Goal: Book appointment/travel/reservation

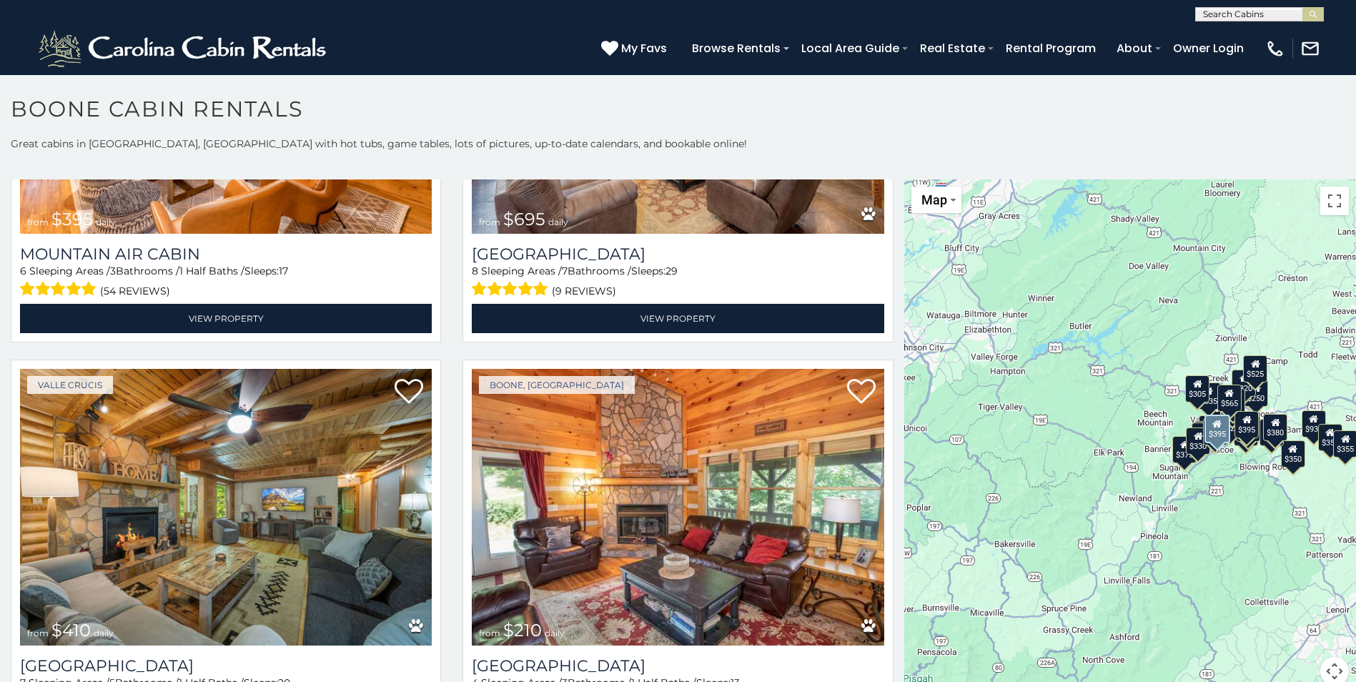
scroll to position [5220, 0]
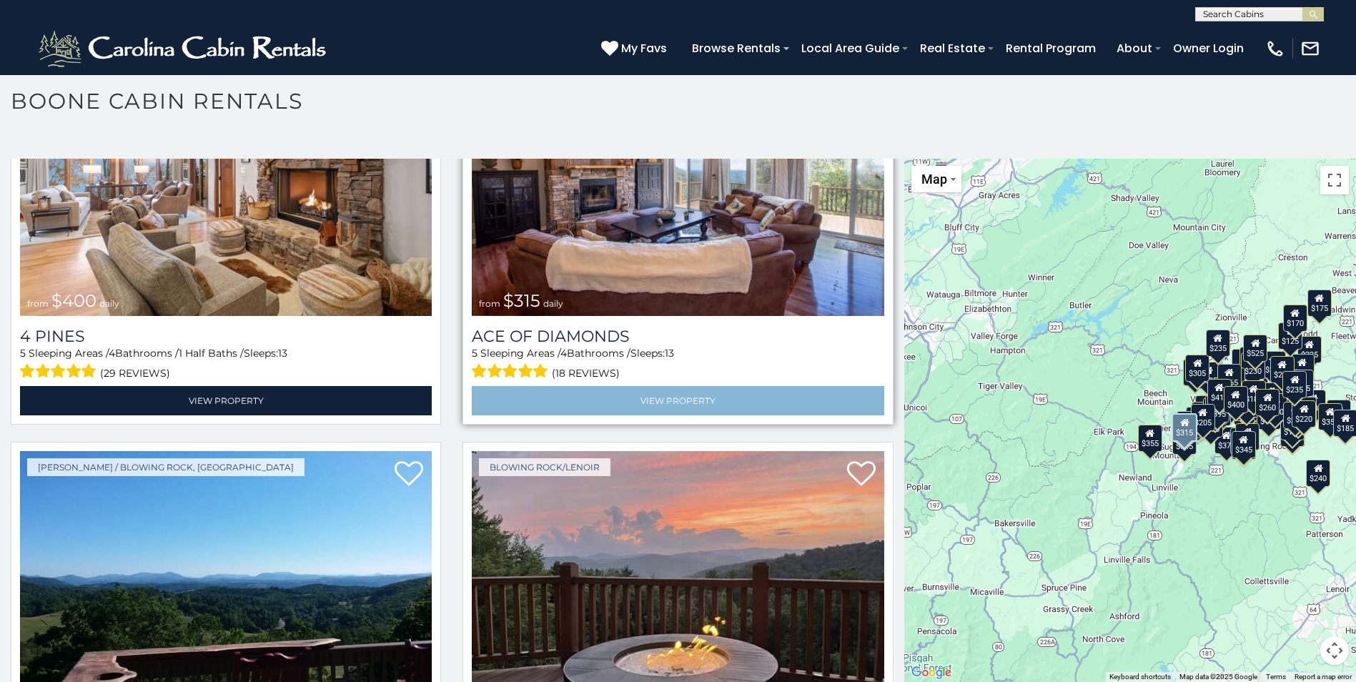
scroll to position [12159, 0]
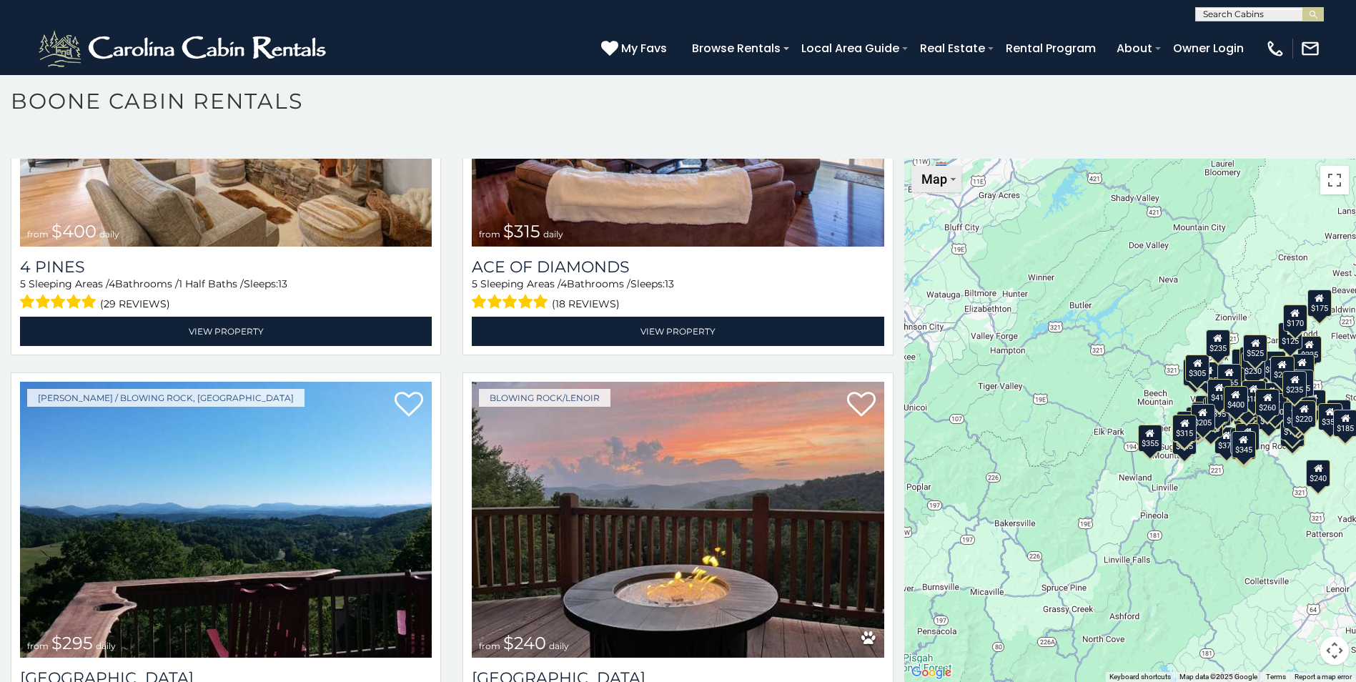
click at [947, 177] on button "Map" at bounding box center [937, 179] width 50 height 26
click at [982, 270] on div "$349 $480 $525 $315 $355 $675 $635 $930 $400 $451 $330 $400 $485 $460 $395 $255…" at bounding box center [1131, 420] width 452 height 523
click at [1327, 642] on button "Map camera controls" at bounding box center [1335, 650] width 29 height 29
click at [1253, 582] on button "Move up" at bounding box center [1263, 579] width 29 height 29
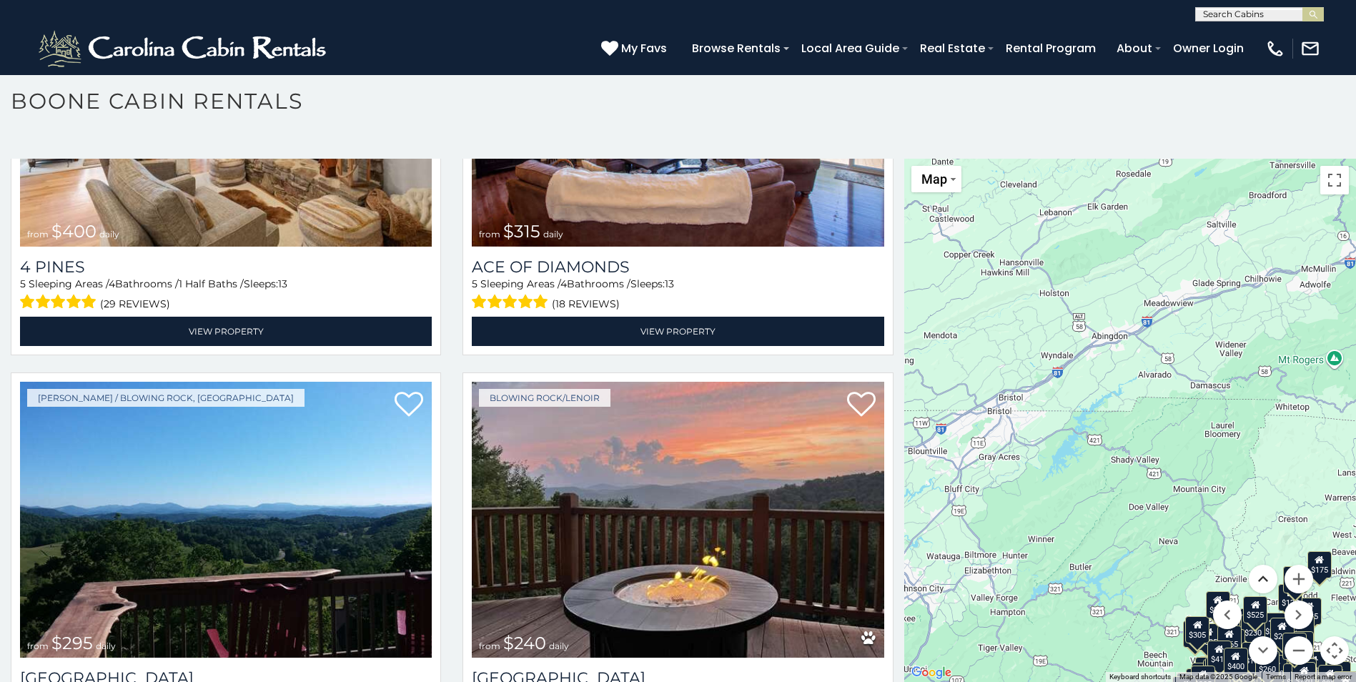
scroll to position [0, 0]
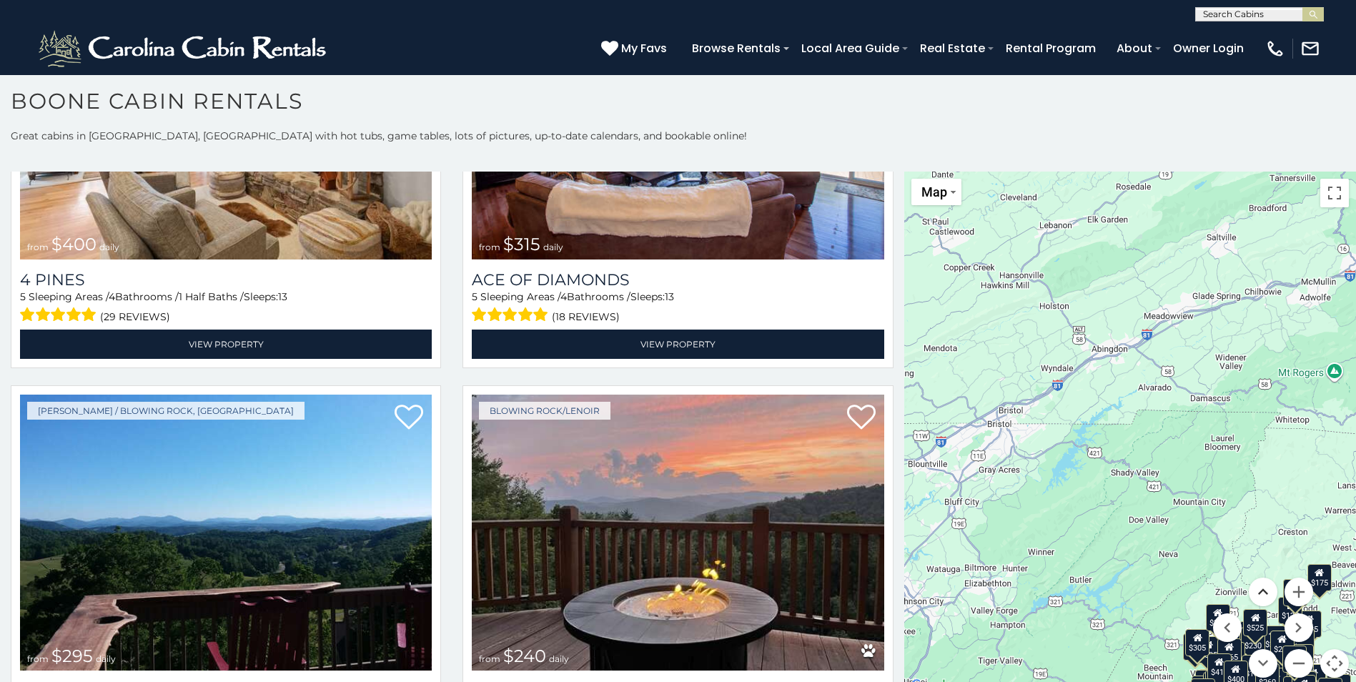
click at [1263, 591] on button "Move up" at bounding box center [1263, 592] width 29 height 29
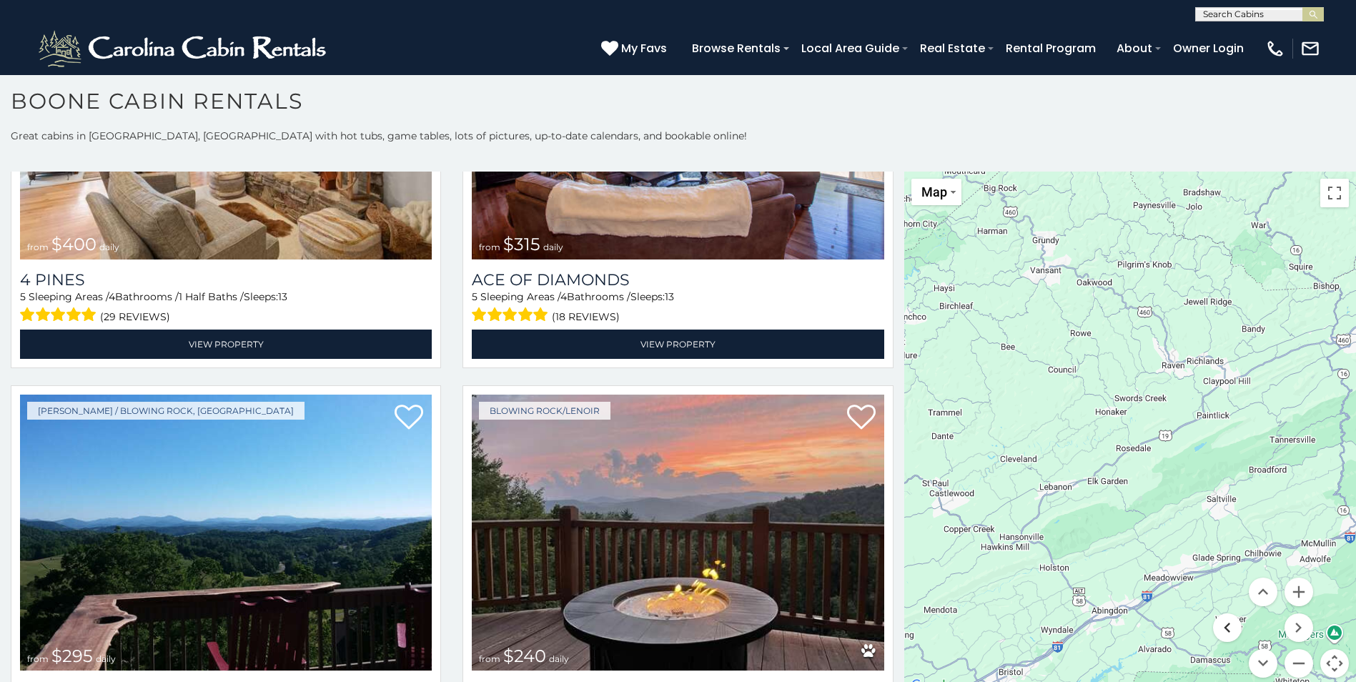
click at [1216, 629] on button "Move left" at bounding box center [1227, 628] width 29 height 29
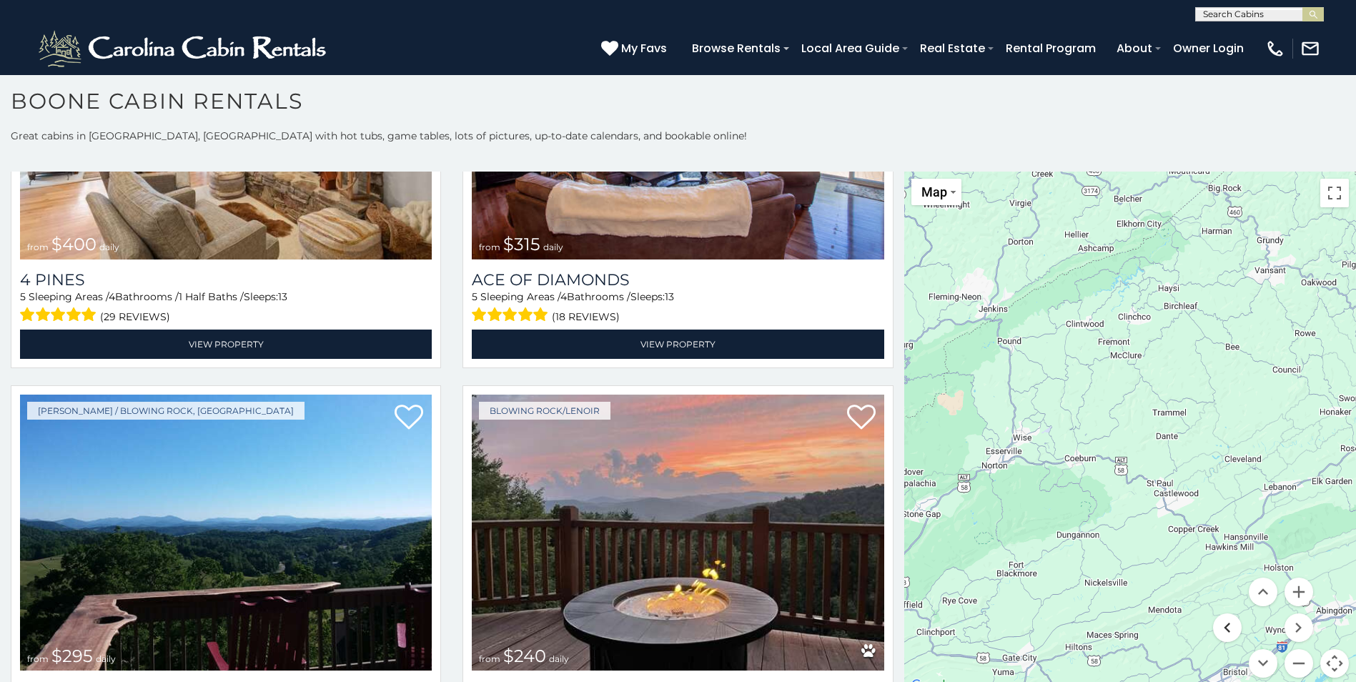
click at [1214, 626] on button "Move left" at bounding box center [1227, 628] width 29 height 29
